Goal: Answer question/provide support: Share knowledge or assist other users

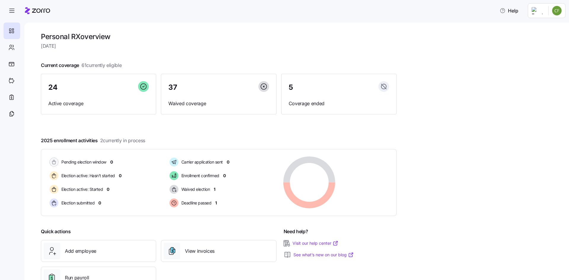
click at [32, 48] on div "Personal RX overview [DATE] Current coverage 61 currently eligible 24 Active co…" at bounding box center [296, 152] width 545 height 258
click at [13, 47] on icon at bounding box center [11, 47] width 7 height 7
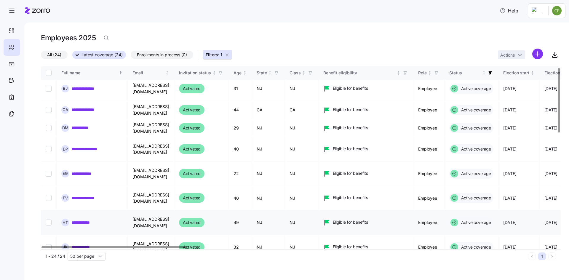
scroll to position [119, 0]
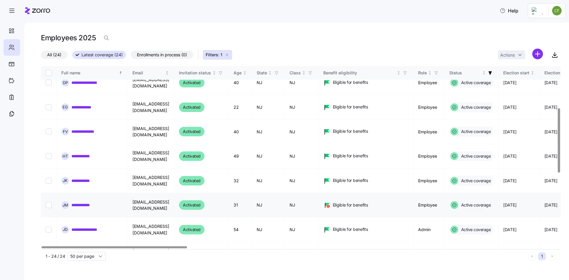
click at [95, 202] on link "**********" at bounding box center [85, 205] width 28 height 6
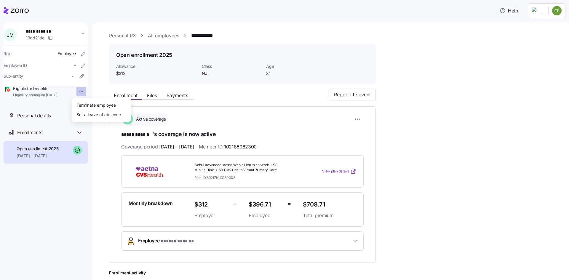
click at [75, 92] on html "**********" at bounding box center [284, 138] width 569 height 277
click at [78, 33] on html "**********" at bounding box center [284, 138] width 569 height 277
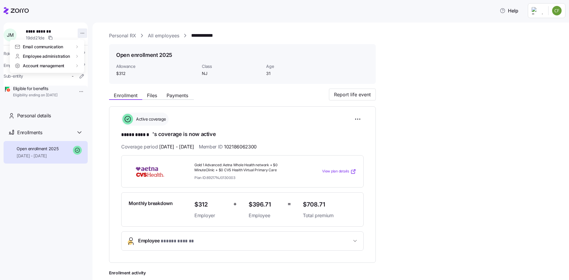
click at [78, 33] on html "**********" at bounding box center [284, 138] width 569 height 277
click at [481, 129] on html "**********" at bounding box center [284, 138] width 569 height 277
click at [347, 90] on button "Report life event" at bounding box center [352, 95] width 47 height 12
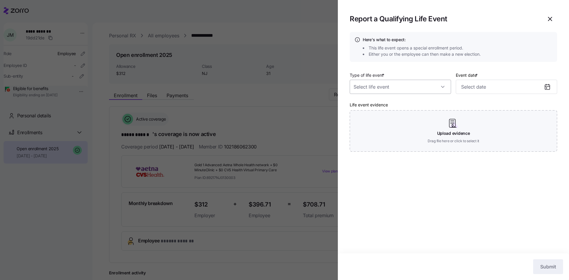
click at [386, 86] on input "Type of life event *" at bounding box center [400, 87] width 101 height 14
click at [523, 26] on section "Report a Qualifying Life Event Here's what to expect: This life event opens a s…" at bounding box center [453, 140] width 231 height 280
click at [47, 220] on div at bounding box center [284, 140] width 569 height 280
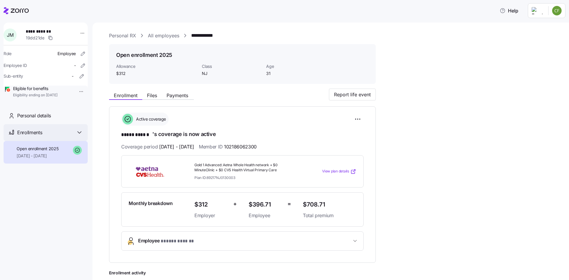
click at [82, 136] on icon at bounding box center [79, 132] width 7 height 7
click at [79, 136] on icon at bounding box center [79, 132] width 7 height 7
click at [74, 92] on html "**********" at bounding box center [284, 138] width 569 height 277
click at [62, 99] on html "**********" at bounding box center [284, 138] width 569 height 277
click at [75, 91] on html "**********" at bounding box center [284, 138] width 569 height 277
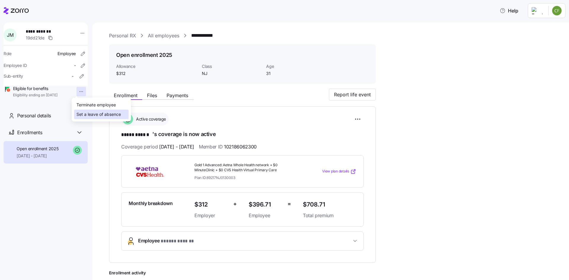
click at [88, 112] on div "Set a leave of absence" at bounding box center [98, 114] width 44 height 7
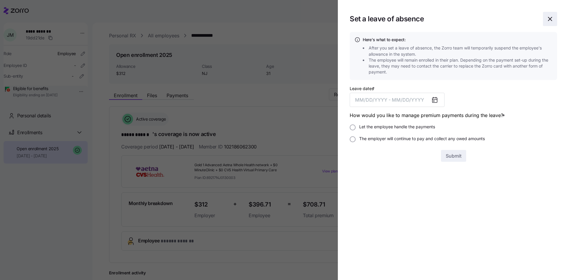
click at [551, 18] on icon "button" at bounding box center [550, 18] width 7 height 7
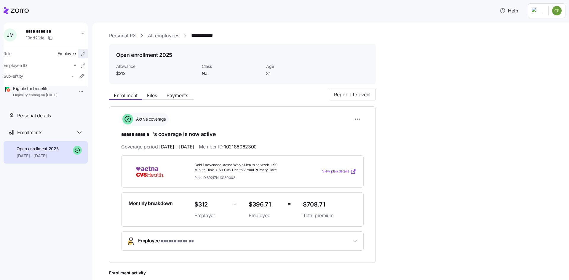
click at [81, 52] on icon "button" at bounding box center [83, 54] width 6 height 6
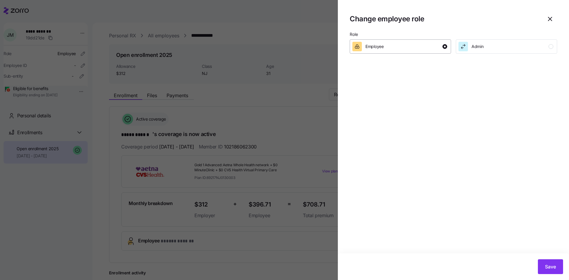
click at [394, 47] on div "Employee" at bounding box center [399, 46] width 95 height 9
drag, startPoint x: 497, startPoint y: 49, endPoint x: 382, endPoint y: 95, distance: 123.4
click at [382, 95] on section "Change employee role Role Employee Admin Save" at bounding box center [453, 140] width 231 height 280
click at [548, 20] on icon "button" at bounding box center [550, 18] width 7 height 7
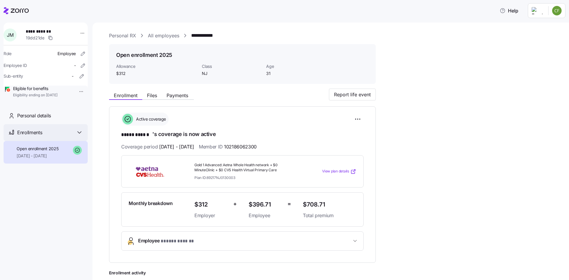
click at [77, 136] on icon at bounding box center [79, 132] width 7 height 7
click at [81, 136] on icon at bounding box center [79, 132] width 7 height 7
click at [36, 119] on span "Personal details" at bounding box center [34, 115] width 34 height 7
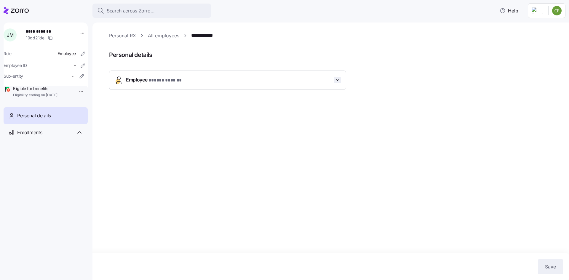
click at [338, 83] on icon "button" at bounding box center [338, 80] width 6 height 6
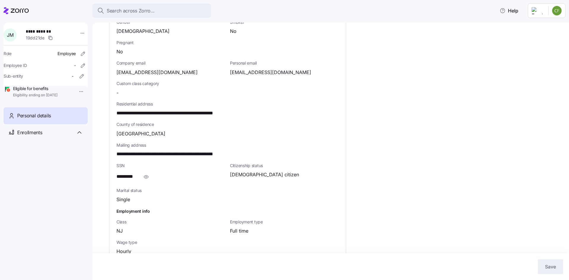
scroll to position [143, 0]
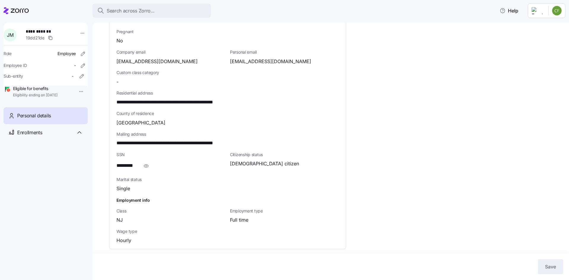
click at [456, 151] on div "**********" at bounding box center [335, 81] width 452 height 384
click at [508, 13] on span "Help" at bounding box center [509, 10] width 19 height 7
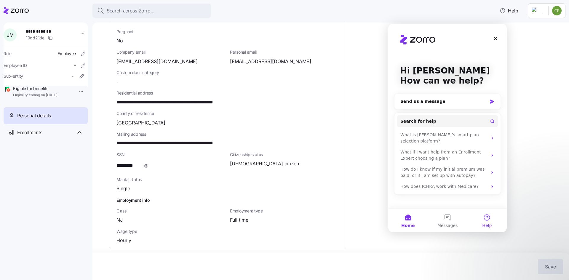
click at [486, 218] on button "Help" at bounding box center [486, 221] width 39 height 24
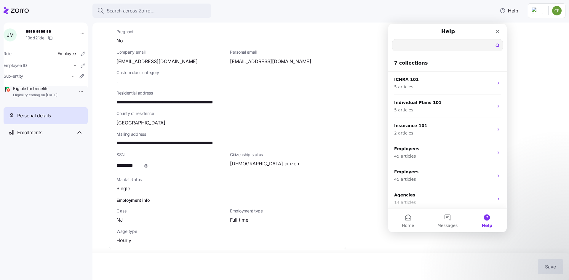
click at [421, 47] on input "Search for help" at bounding box center [447, 45] width 110 height 12
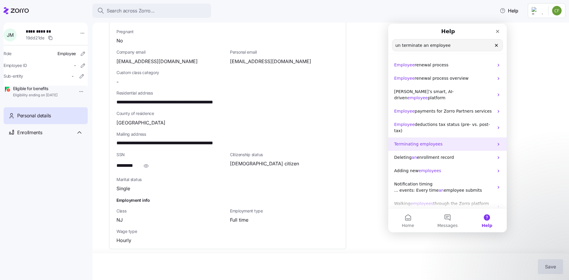
type input "un terminate an employee"
click at [498, 142] on icon "Intercom messenger" at bounding box center [498, 144] width 5 height 5
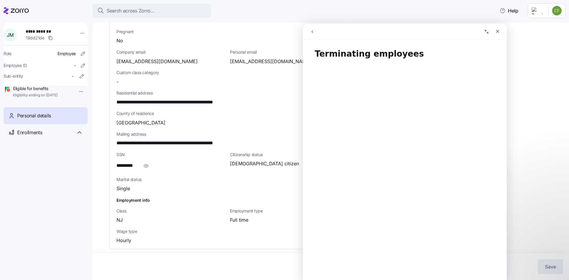
click at [314, 31] on icon "go back" at bounding box center [312, 31] width 5 height 5
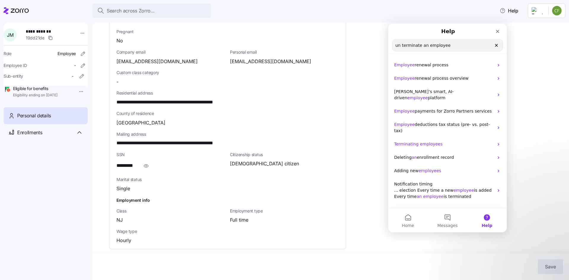
drag, startPoint x: 449, startPoint y: 46, endPoint x: 375, endPoint y: 48, distance: 73.9
click at [388, 48] on html "Help un terminate an employee Search for help Employee renewal process Employee…" at bounding box center [447, 128] width 119 height 209
type input "reverse a termination"
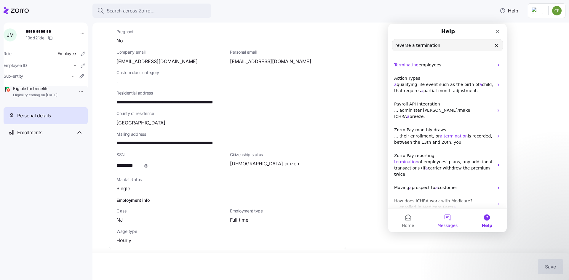
click at [444, 221] on button "Messages" at bounding box center [447, 221] width 39 height 24
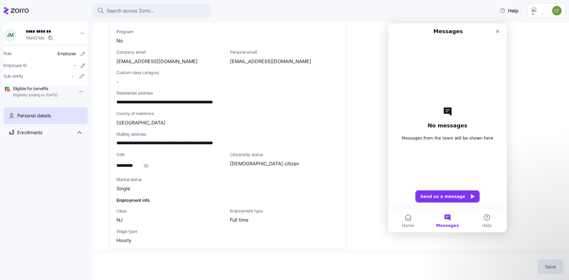
click at [449, 200] on button "Send us a message" at bounding box center [448, 197] width 64 height 12
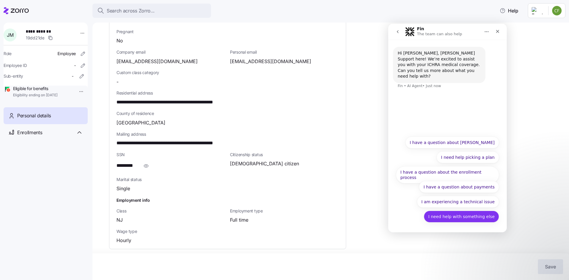
click at [460, 221] on button "I need help with something else" at bounding box center [461, 217] width 75 height 12
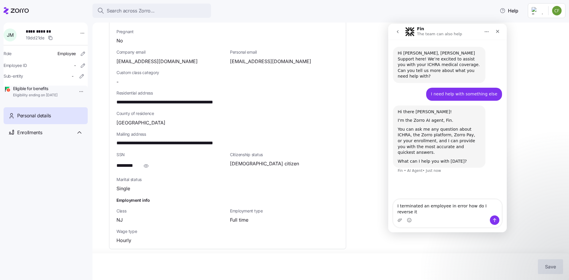
type textarea "I terminated an employee in error how do I reverse it"
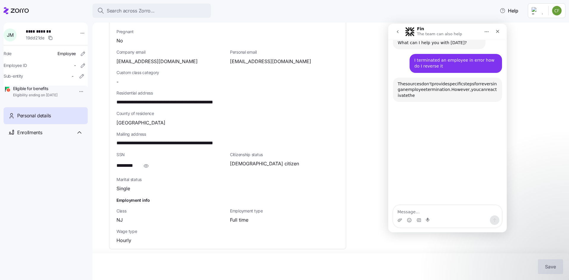
scroll to position [123, 0]
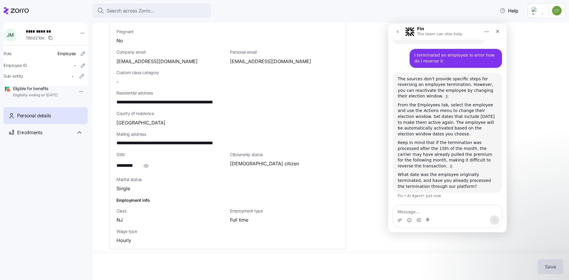
click at [422, 212] on textarea "Message…" at bounding box center [447, 210] width 108 height 10
type textarea "as of [DATE]"
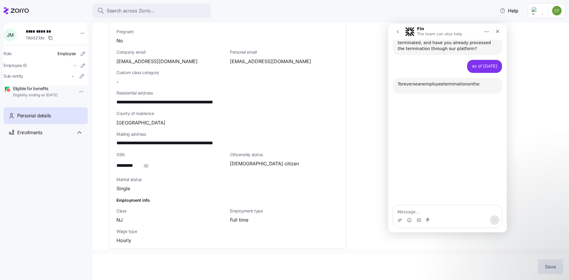
scroll to position [266, 0]
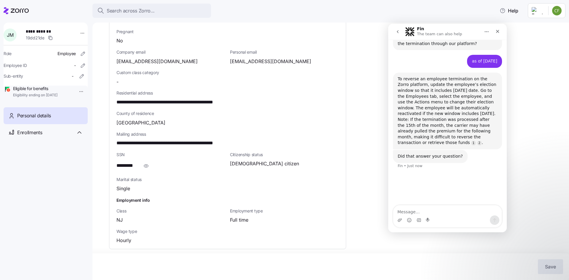
click at [321, 36] on div "Pregnant No" at bounding box center [228, 37] width 222 height 16
click at [13, 36] on span "[PERSON_NAME]" at bounding box center [10, 35] width 7 height 5
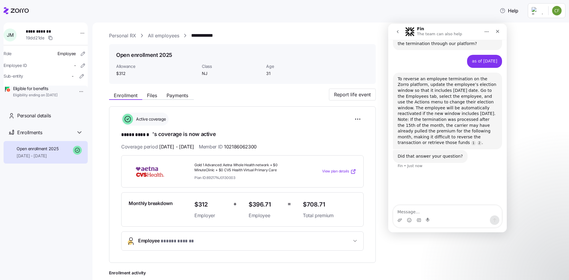
click at [17, 11] on icon at bounding box center [16, 10] width 25 height 7
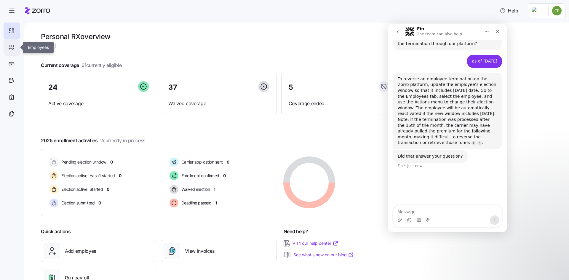
click at [11, 47] on icon at bounding box center [11, 47] width 7 height 7
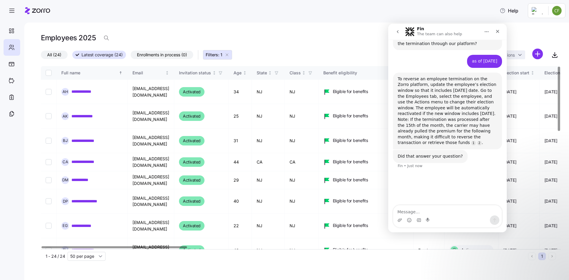
click at [447, 28] on div "Fin The team can also help" at bounding box center [440, 32] width 46 height 10
click at [488, 33] on icon "Home" at bounding box center [486, 31] width 5 height 5
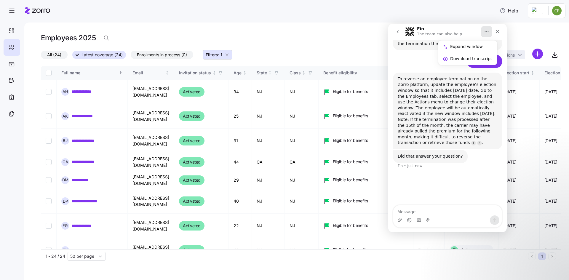
click at [484, 32] on icon "Home" at bounding box center [486, 31] width 5 height 5
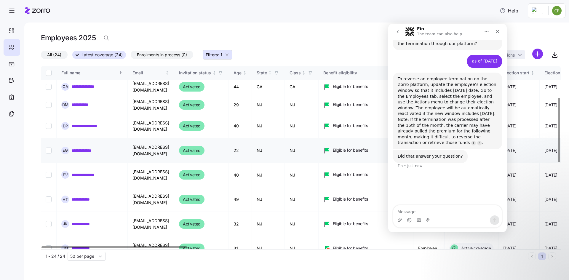
scroll to position [89, 0]
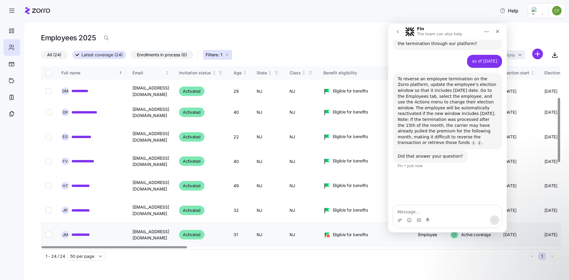
click at [50, 232] on input "Select record 11" at bounding box center [49, 235] width 6 height 6
checkbox input "true"
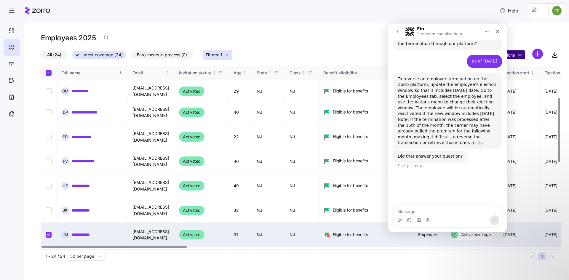
click at [521, 56] on html "**********" at bounding box center [284, 138] width 569 height 277
click at [487, 33] on icon "Home" at bounding box center [486, 31] width 5 height 5
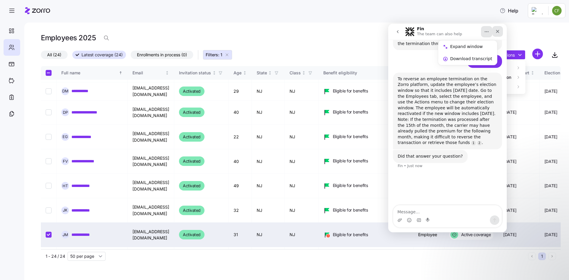
click at [499, 31] on icon "Close" at bounding box center [497, 31] width 5 height 5
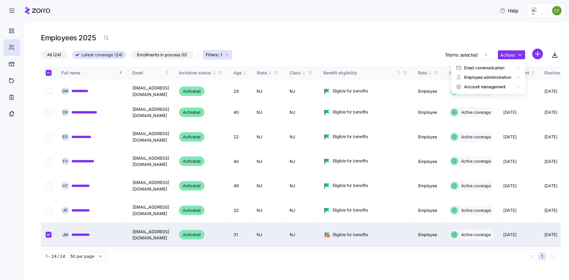
scroll to position [213, 0]
click at [548, 107] on html "**********" at bounding box center [284, 138] width 569 height 277
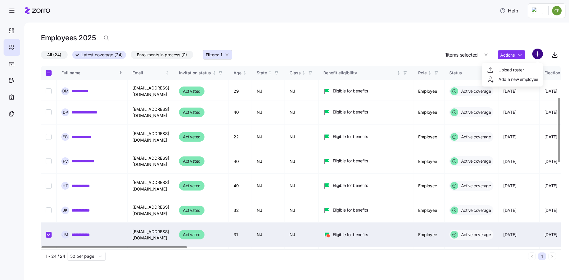
click at [540, 52] on html "**********" at bounding box center [284, 138] width 569 height 277
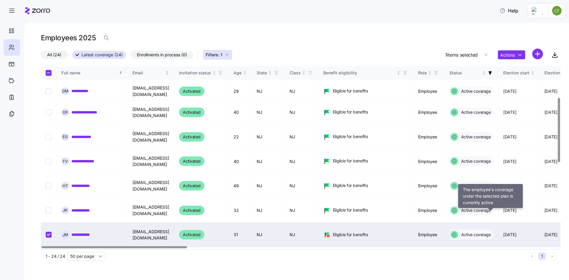
click at [458, 231] on icon at bounding box center [455, 235] width 8 height 8
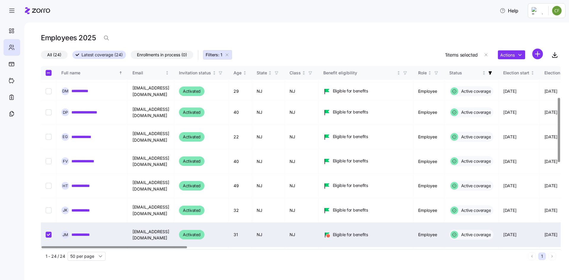
click at [330, 234] on icon at bounding box center [327, 235] width 3 height 3
click at [507, 52] on html "**********" at bounding box center [284, 138] width 569 height 277
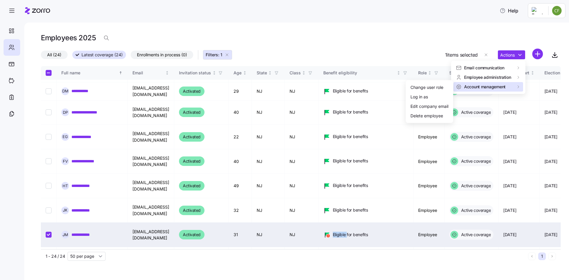
click at [519, 86] on icon at bounding box center [518, 86] width 5 height 5
click at [499, 87] on span "Account management" at bounding box center [485, 87] width 42 height 6
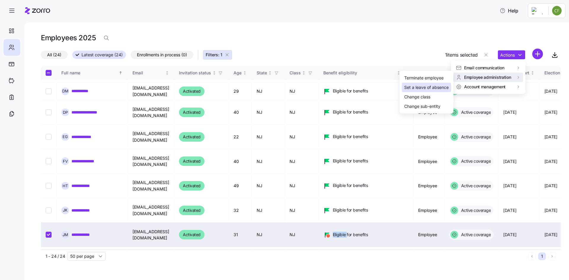
click at [442, 87] on div "Set a leave of absence" at bounding box center [426, 87] width 44 height 7
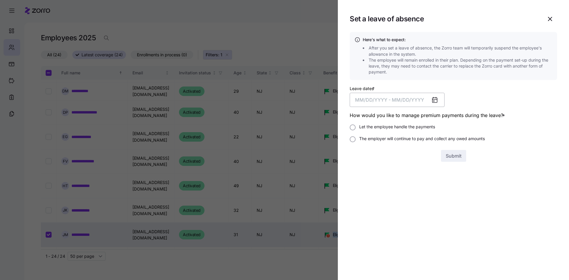
click at [367, 103] on button "MM/DD/YYYY - MM/DD/YYYY" at bounding box center [397, 100] width 95 height 14
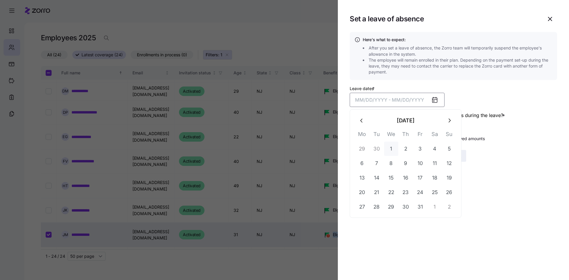
click at [392, 149] on button "1" at bounding box center [391, 149] width 14 height 14
click at [408, 100] on button "[DATE] –" at bounding box center [397, 100] width 95 height 14
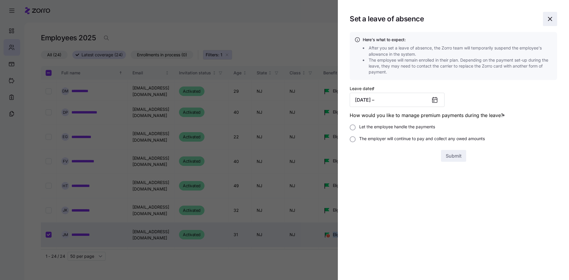
click at [549, 17] on icon "button" at bounding box center [550, 18] width 7 height 7
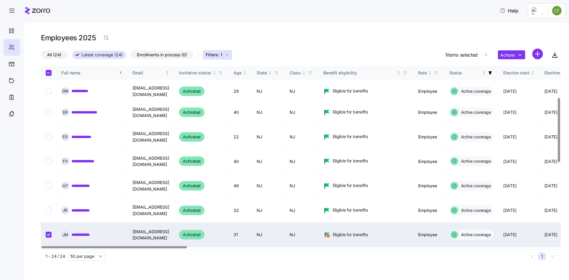
click at [177, 275] on div "**********" at bounding box center [296, 152] width 545 height 258
click at [463, 55] on span "1 items selected" at bounding box center [461, 54] width 33 height 7
